Goal: Register for event/course

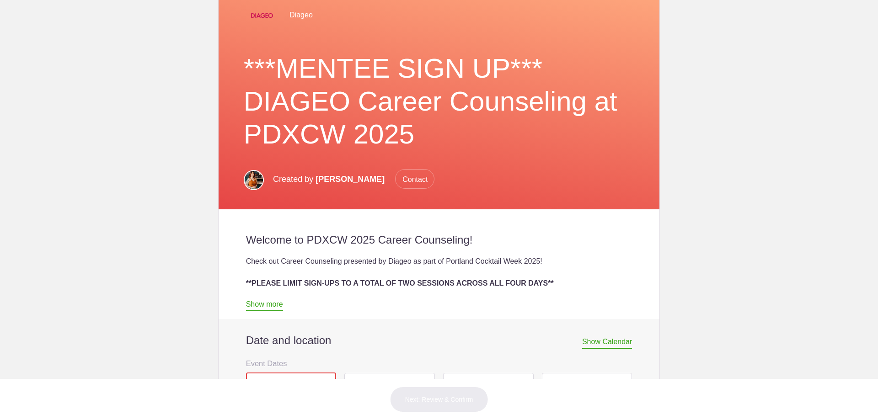
scroll to position [274, 0]
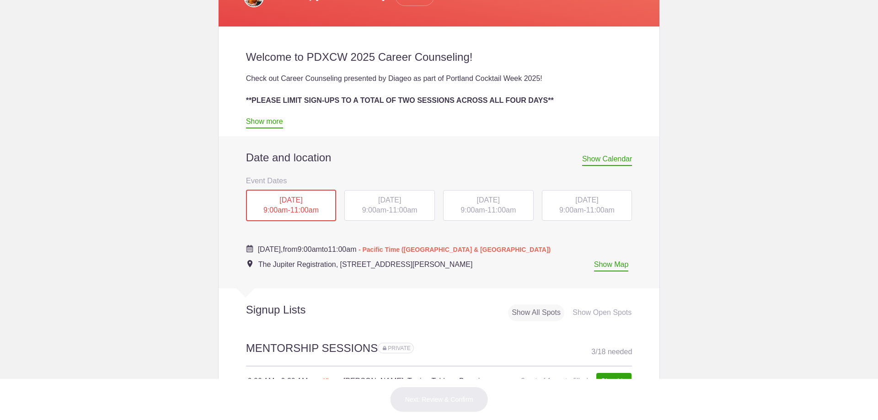
click at [379, 212] on span "9:00am" at bounding box center [374, 210] width 24 height 8
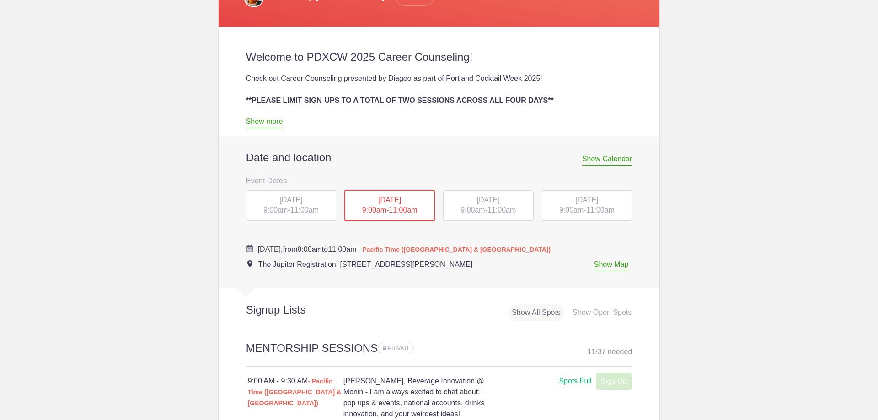
click at [388, 201] on span "[DATE]" at bounding box center [389, 200] width 23 height 8
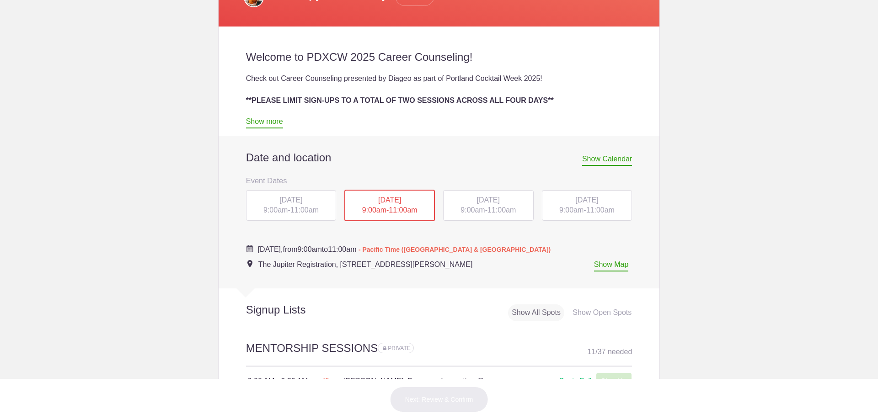
click at [466, 213] on span "9:00am" at bounding box center [472, 210] width 24 height 8
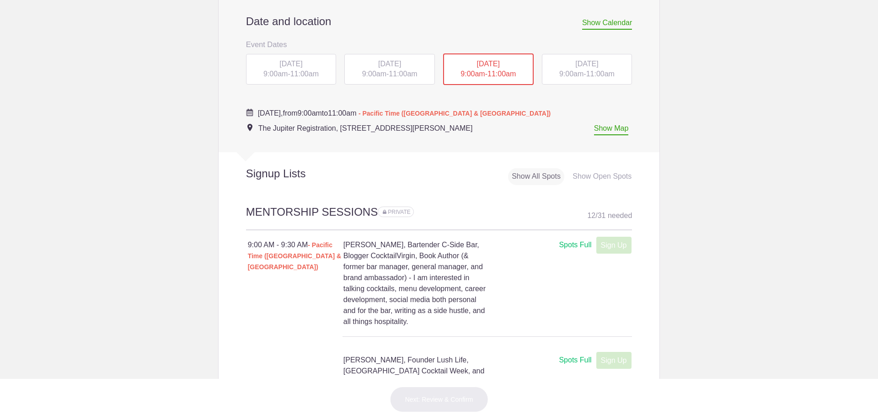
scroll to position [320, 0]
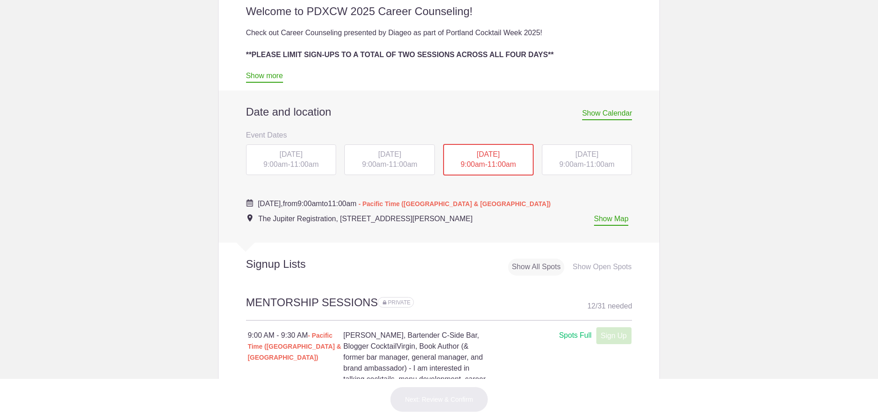
click at [581, 163] on div "[DATE] 9:00am - 11:00am" at bounding box center [587, 160] width 91 height 31
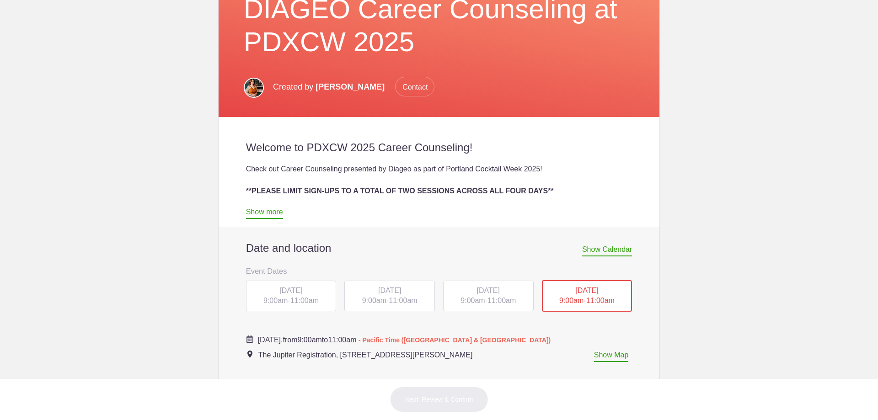
scroll to position [183, 0]
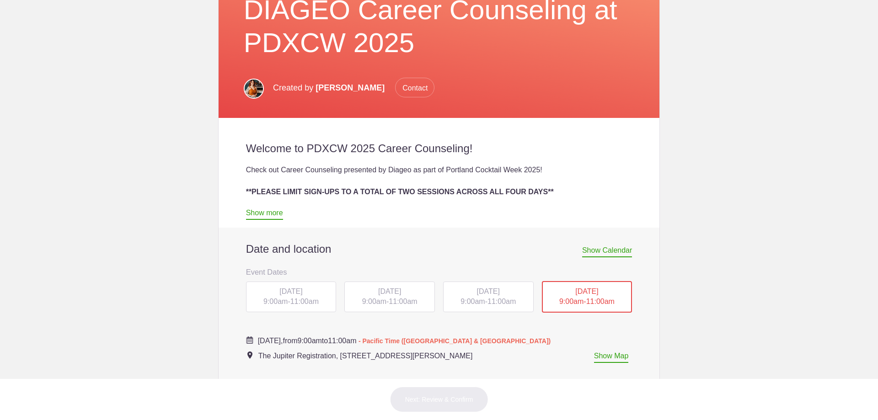
click at [378, 293] on span "[DATE]" at bounding box center [389, 292] width 23 height 8
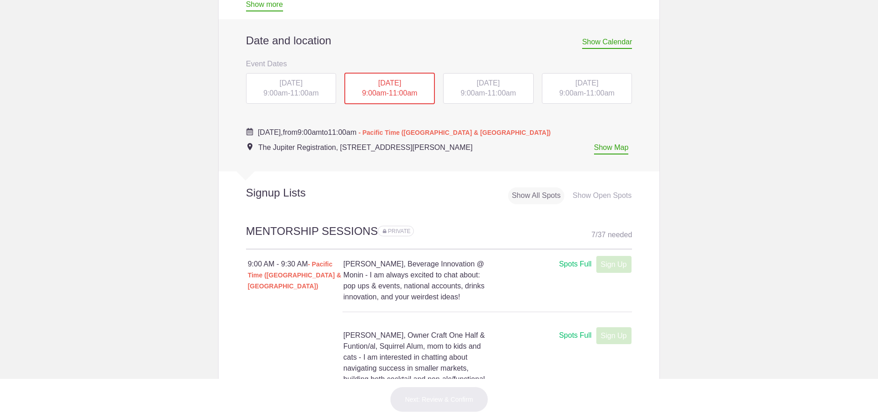
scroll to position [412, 0]
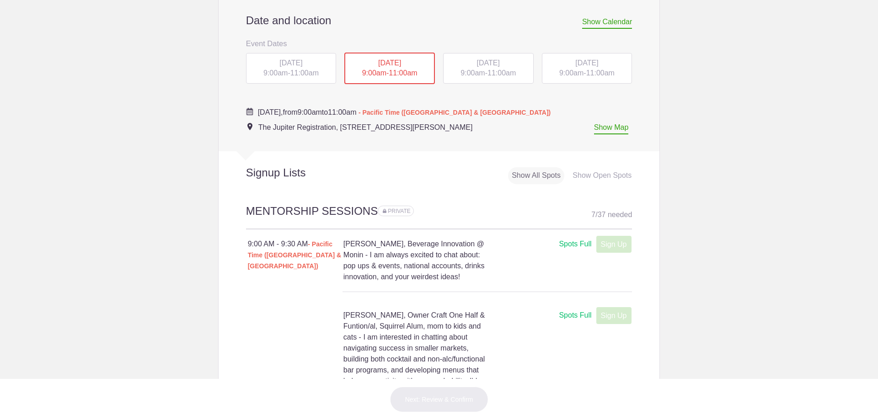
click at [302, 64] on span "[DATE]" at bounding box center [290, 63] width 23 height 8
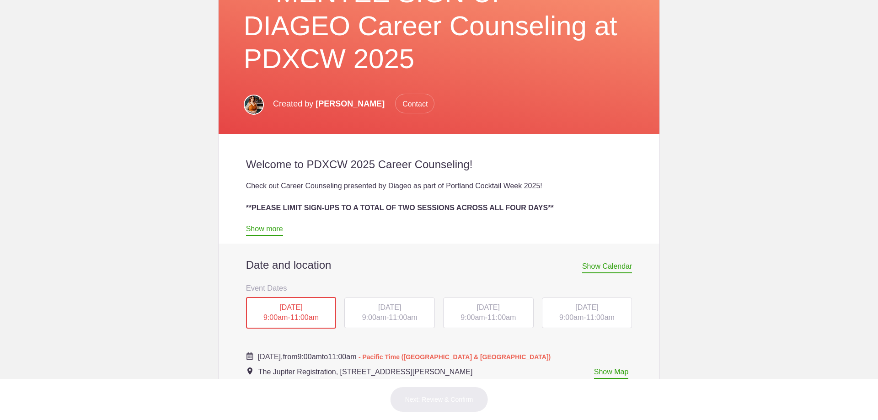
scroll to position [229, 0]
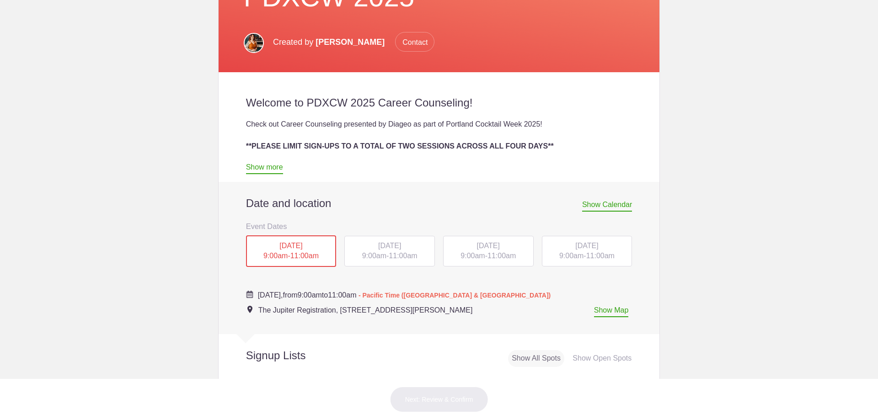
click at [463, 256] on span "9:00am" at bounding box center [472, 256] width 24 height 8
click at [481, 244] on span "[DATE]" at bounding box center [488, 246] width 23 height 8
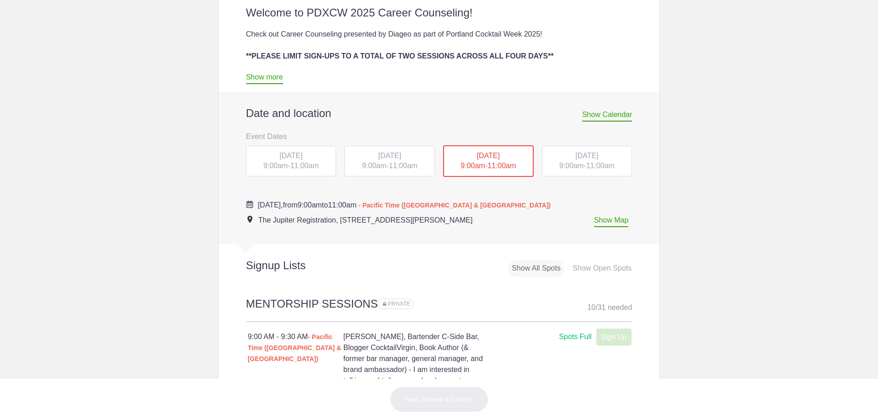
scroll to position [320, 0]
click at [552, 173] on div "[DATE] 9:00am - 11:00am" at bounding box center [587, 160] width 91 height 31
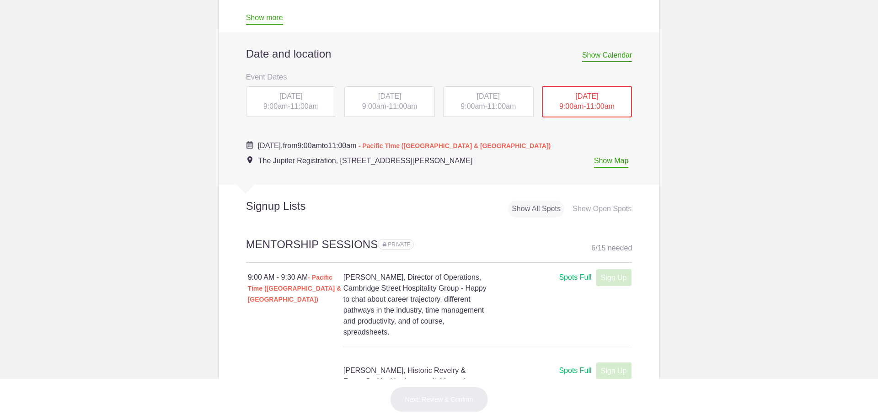
scroll to position [412, 0]
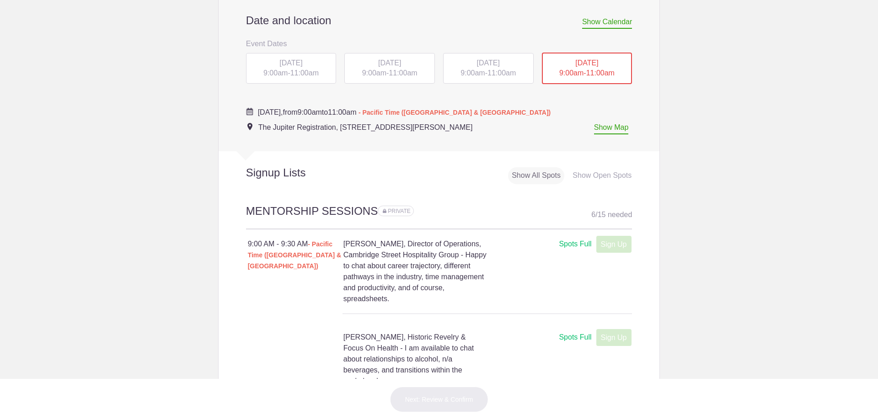
click at [292, 72] on span "11:00am" at bounding box center [304, 73] width 28 height 8
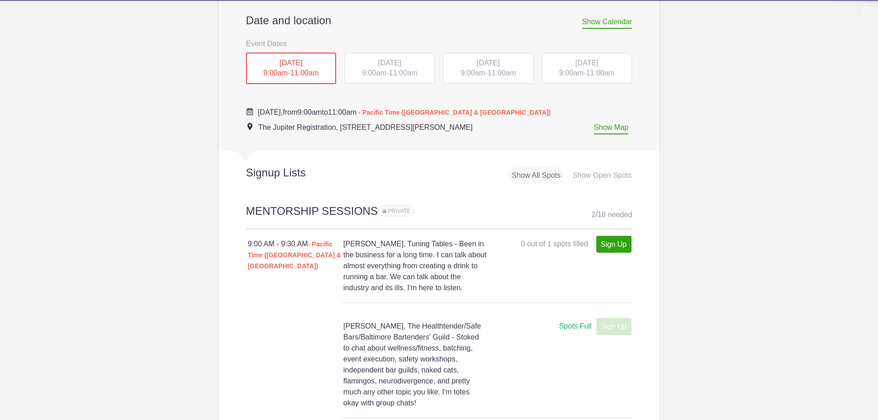
click at [279, 63] on span "[DATE]" at bounding box center [290, 63] width 23 height 8
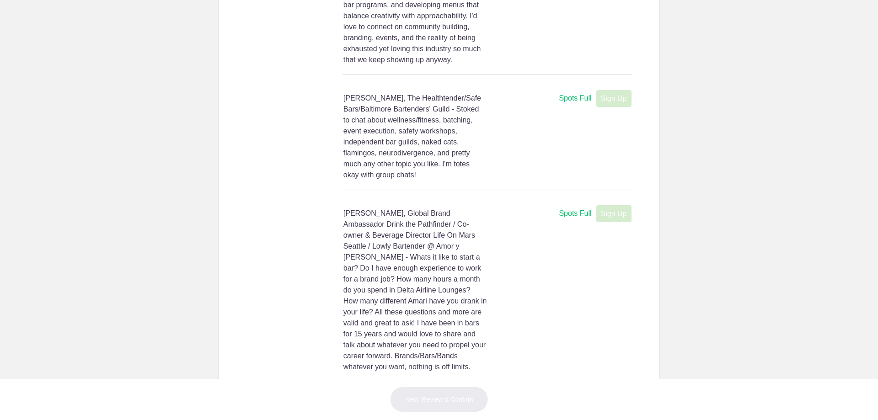
scroll to position [1189, 0]
